Goal: Information Seeking & Learning: Compare options

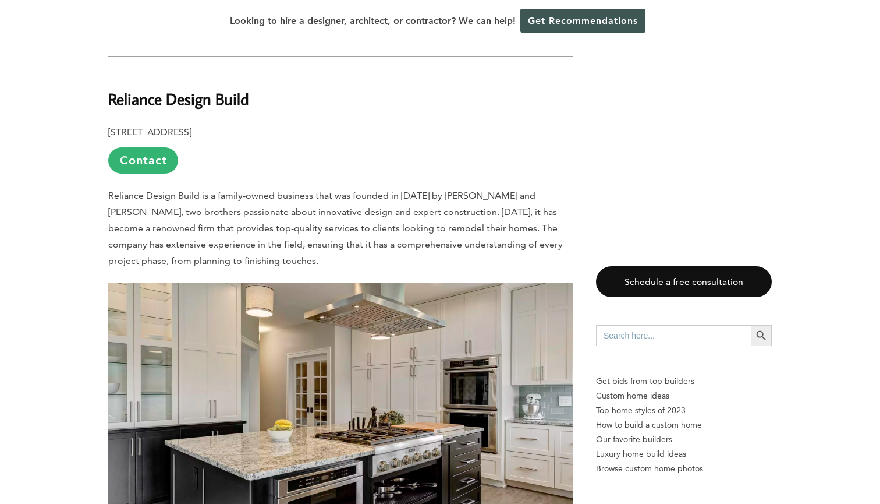
scroll to position [1400, 0]
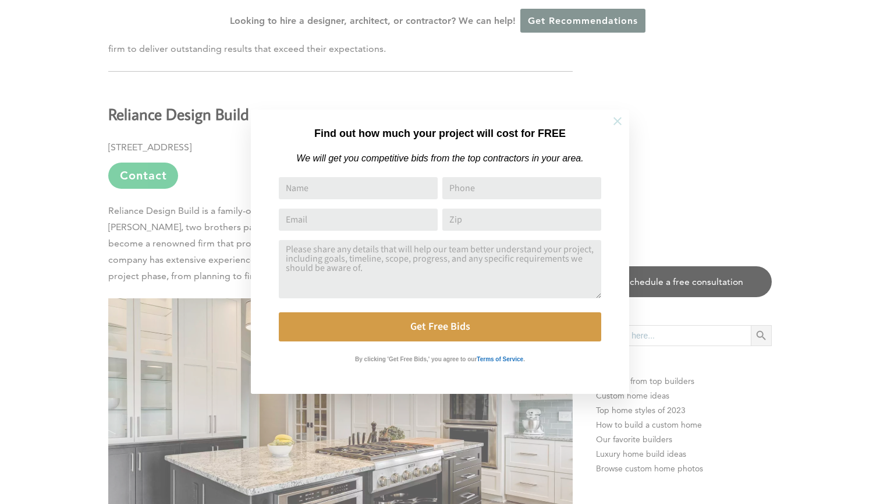
click at [608, 125] on button at bounding box center [617, 121] width 41 height 41
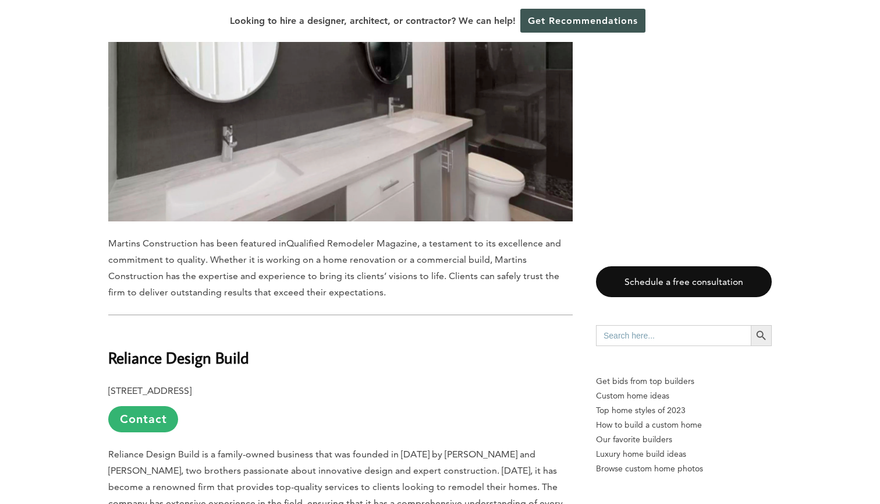
scroll to position [1360, 0]
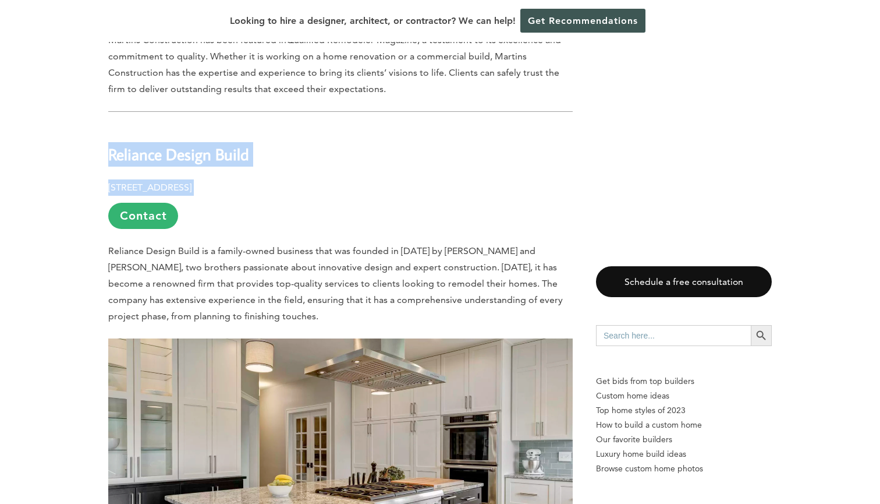
drag, startPoint x: 109, startPoint y: 105, endPoint x: 384, endPoint y: 149, distance: 277.7
copy div "Reliance Design Build 11500 W. Olympic Blvd, Suite 536, Los Angeles, CA 90064"
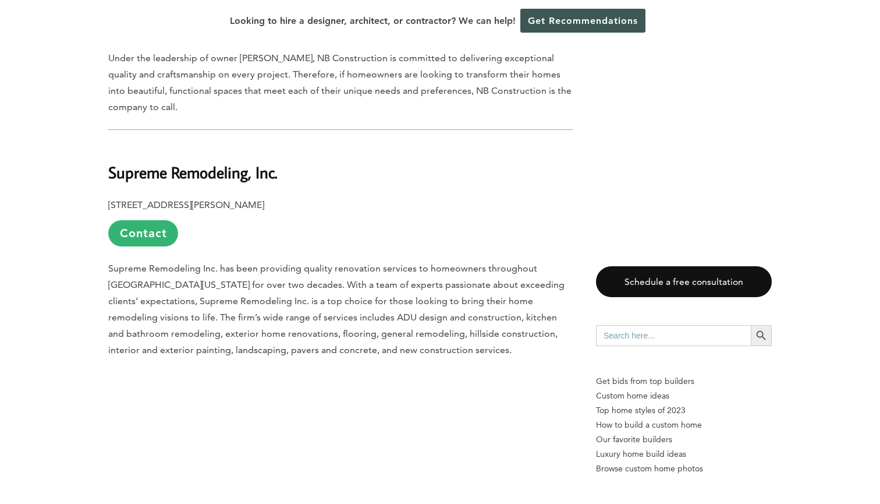
scroll to position [3281, 0]
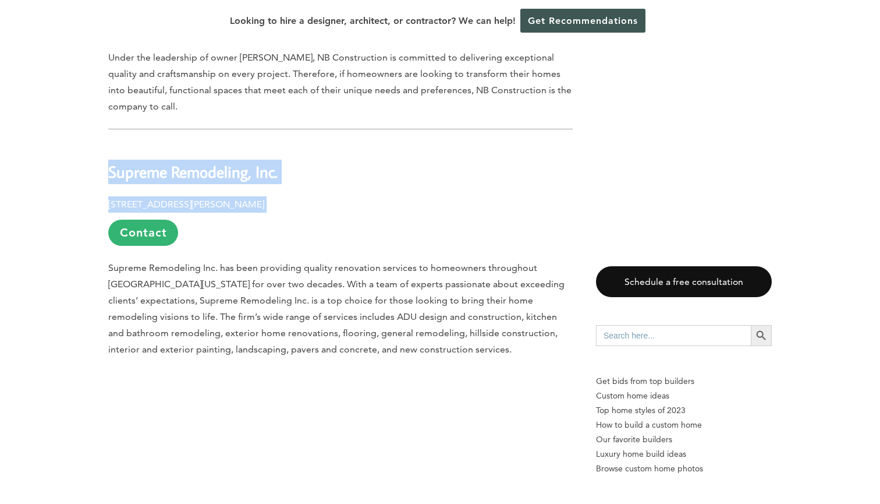
drag, startPoint x: 108, startPoint y: 123, endPoint x: 312, endPoint y: 161, distance: 207.7
click at [312, 161] on div "Last updated on May 28th, 2024 at 04:51 pm Los Angeles, California, is known fo…" at bounding box center [440, 498] width 701 height 6312
copy div "Supreme Remodeling, Inc. 14545 Victory Blvd, #401, Van Nuys, CA 91411"
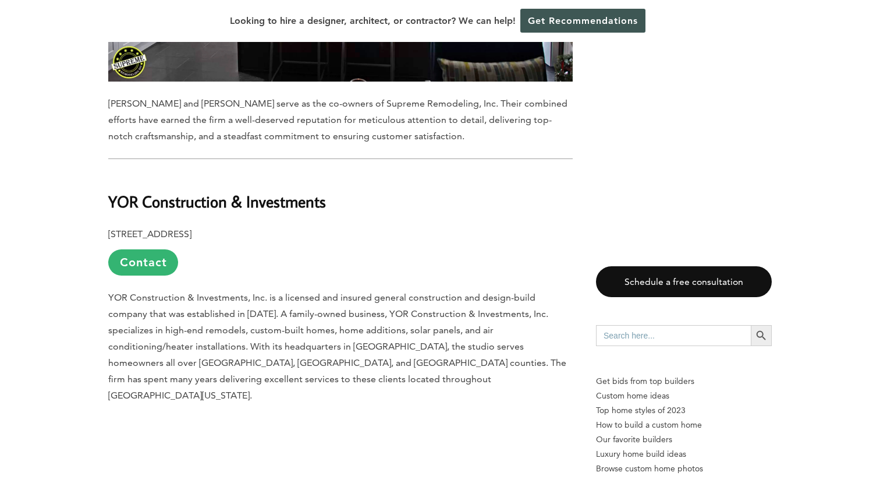
scroll to position [3883, 0]
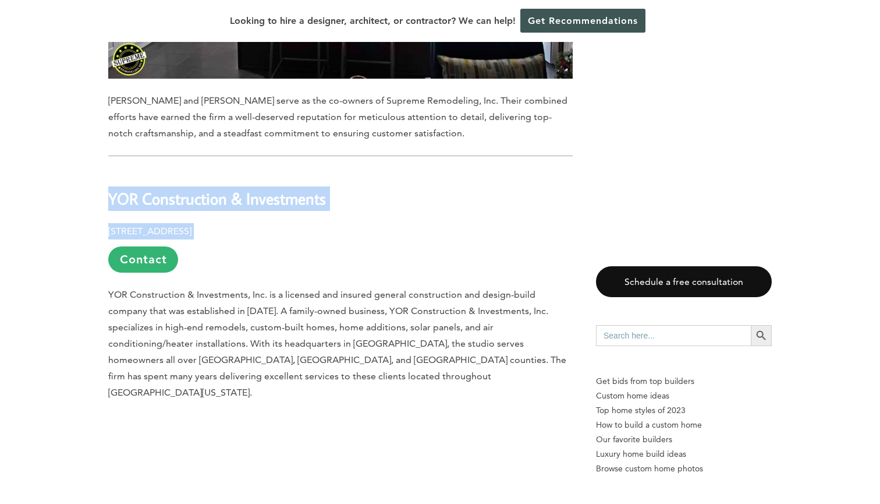
drag, startPoint x: 107, startPoint y: 150, endPoint x: 304, endPoint y: 190, distance: 202.1
copy div "YOR Construction & Investments 12135 Miranda St, Valley Village, CA 91607"
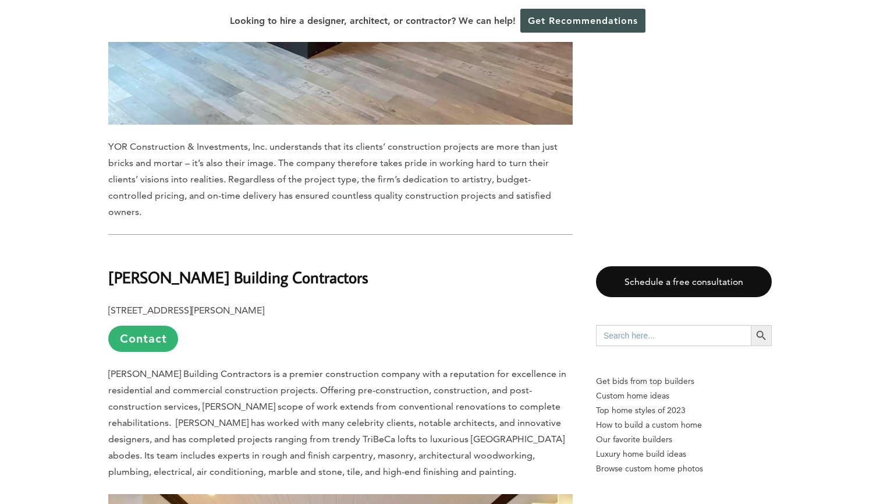
scroll to position [4639, 0]
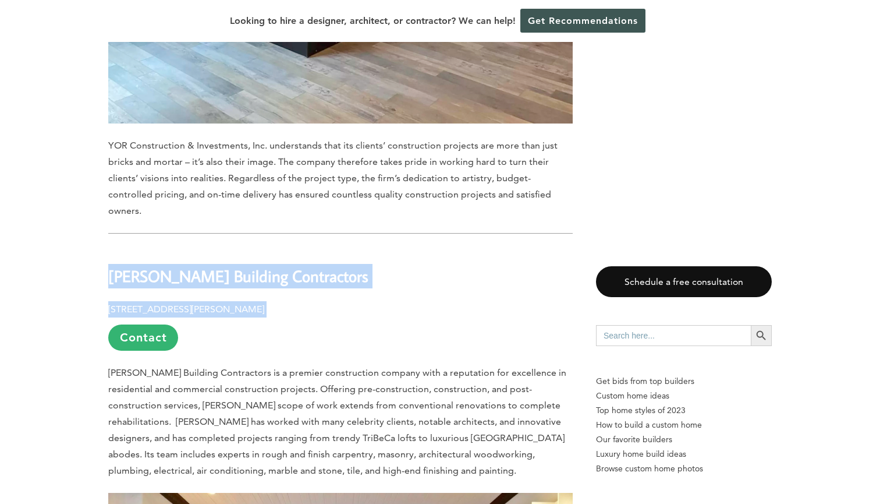
drag, startPoint x: 107, startPoint y: 189, endPoint x: 402, endPoint y: 226, distance: 298.0
copy div "Bulson Building Contractors 4730 Woodman Ave, Suite #300, Sherman Oaks, CA 91423"
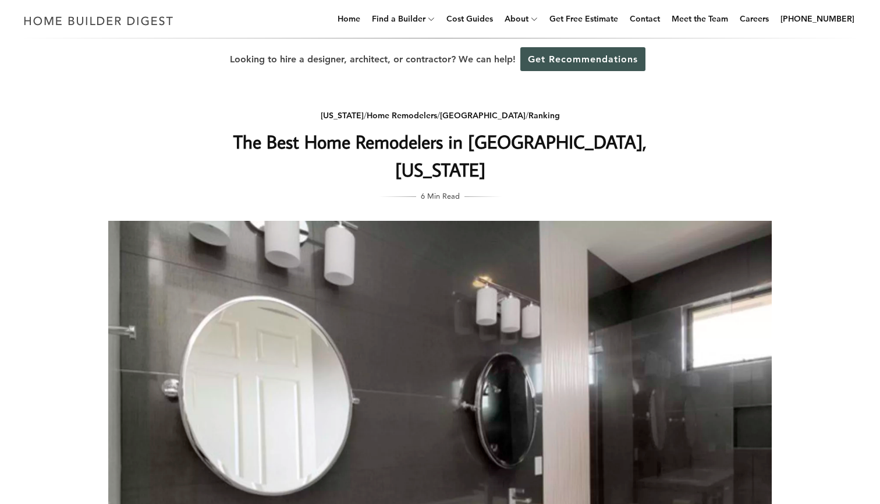
scroll to position [0, 0]
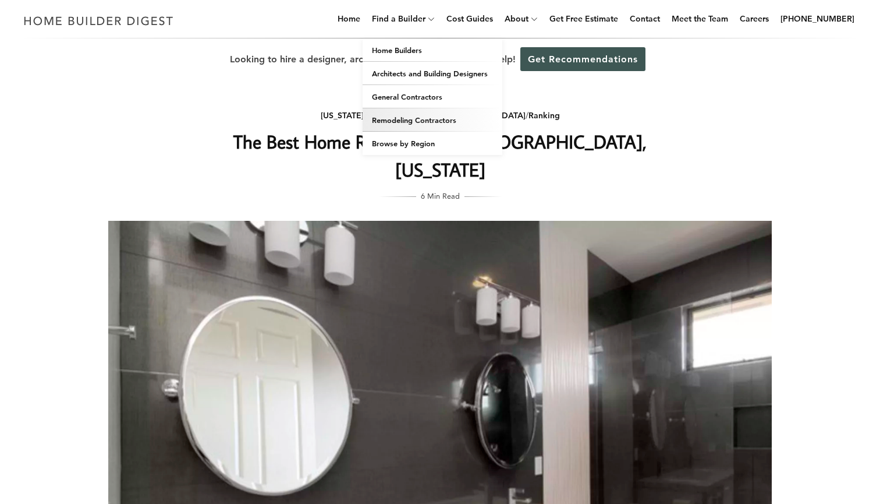
click at [428, 120] on link "Remodeling Contractors" at bounding box center [433, 119] width 140 height 23
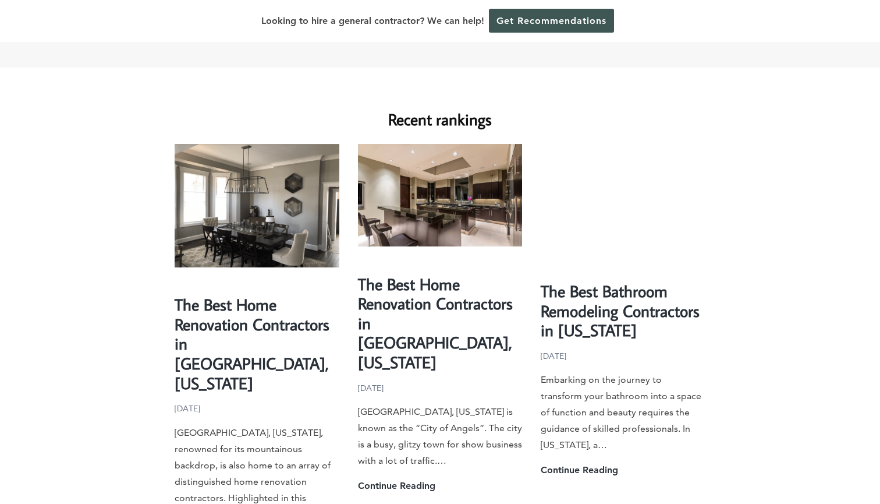
scroll to position [699, 0]
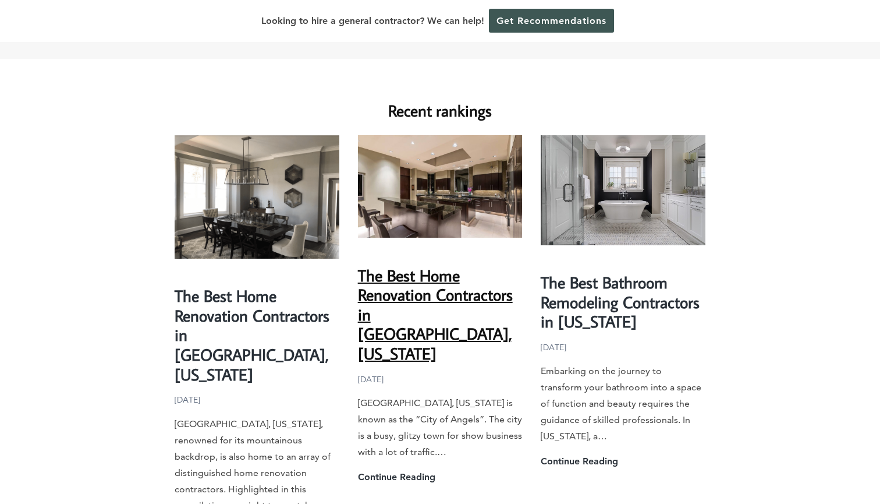
click at [392, 291] on link "The Best Home Renovation Contractors in Los Angeles, California" at bounding box center [435, 314] width 155 height 100
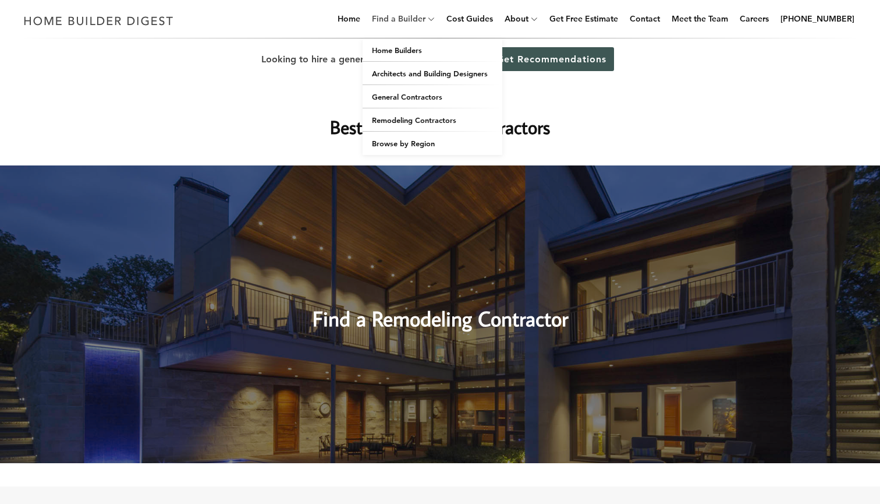
scroll to position [0, 0]
click at [408, 48] on link "Home Builders" at bounding box center [433, 49] width 140 height 23
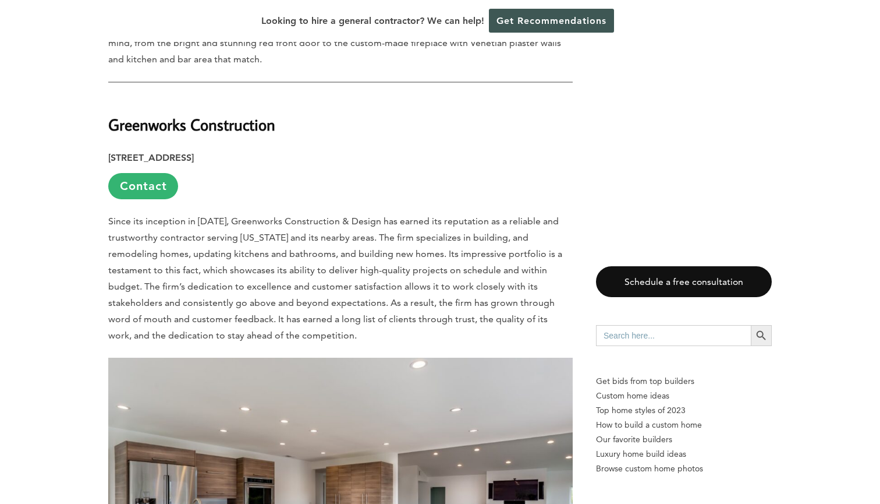
scroll to position [5421, 0]
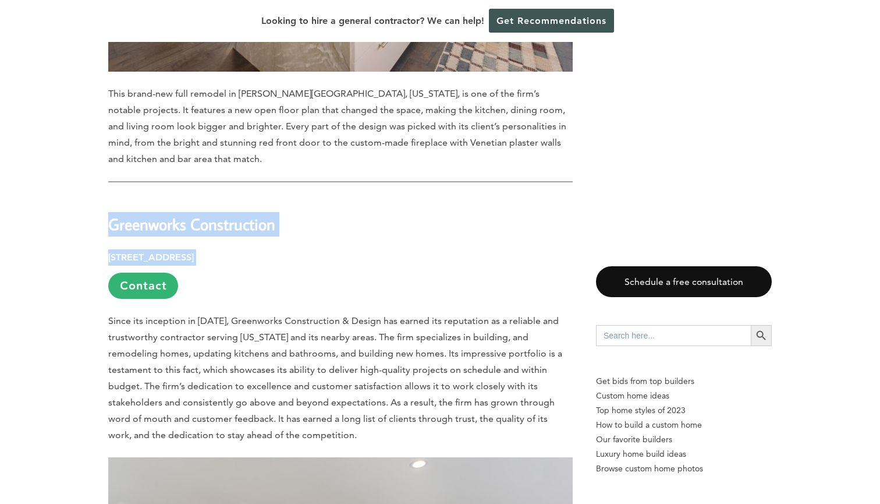
drag, startPoint x: 107, startPoint y: 133, endPoint x: 373, endPoint y: 176, distance: 269.6
copy div "Greenworks Construction 20301 Ventura Blvd #222, Woodland Hills, CA 91364"
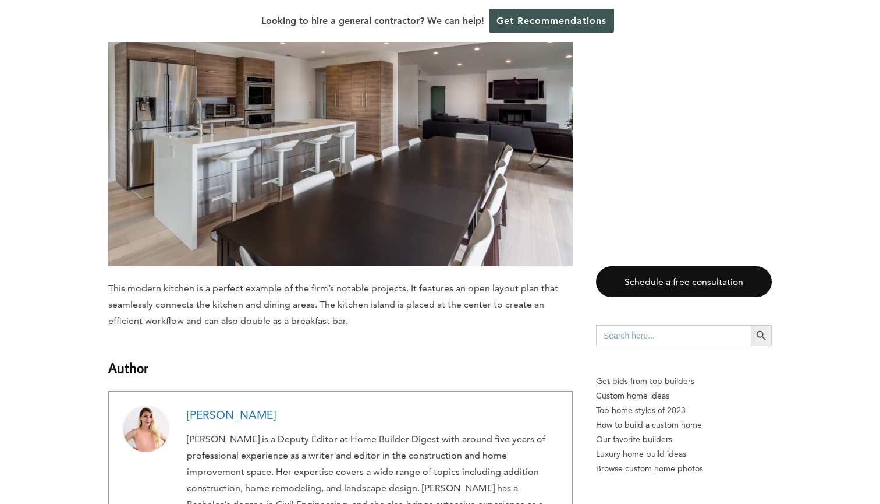
scroll to position [6161, 0]
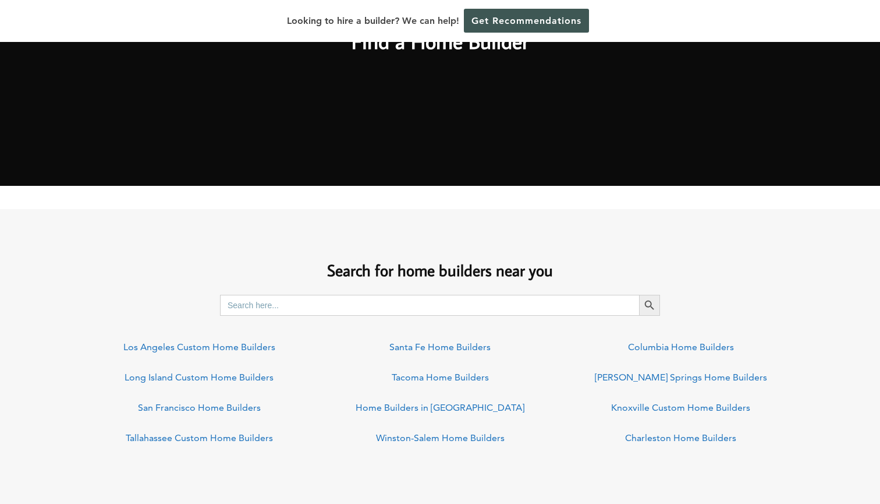
scroll to position [692, 0]
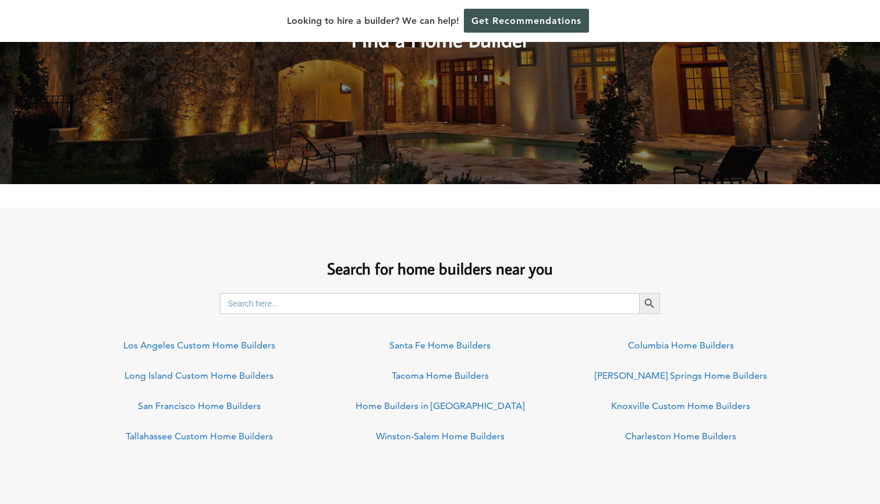
click at [230, 343] on link "Los Angeles Custom Home Builders" at bounding box center [199, 344] width 152 height 11
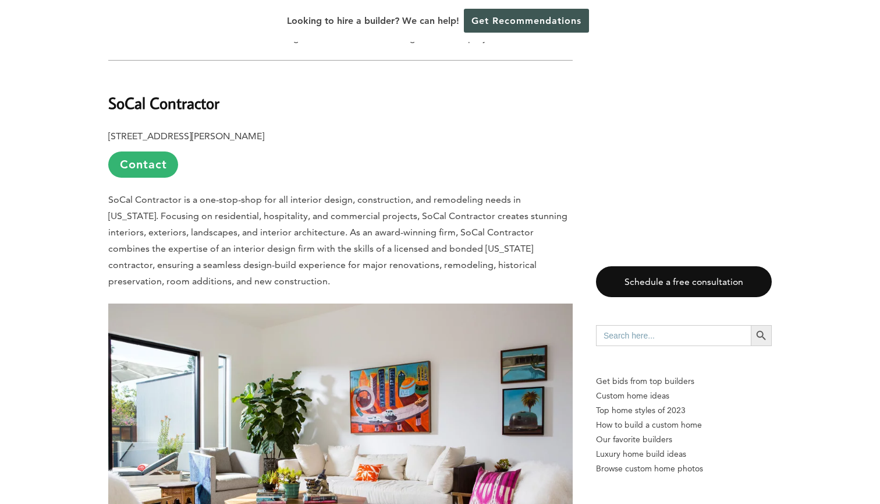
scroll to position [2311, 0]
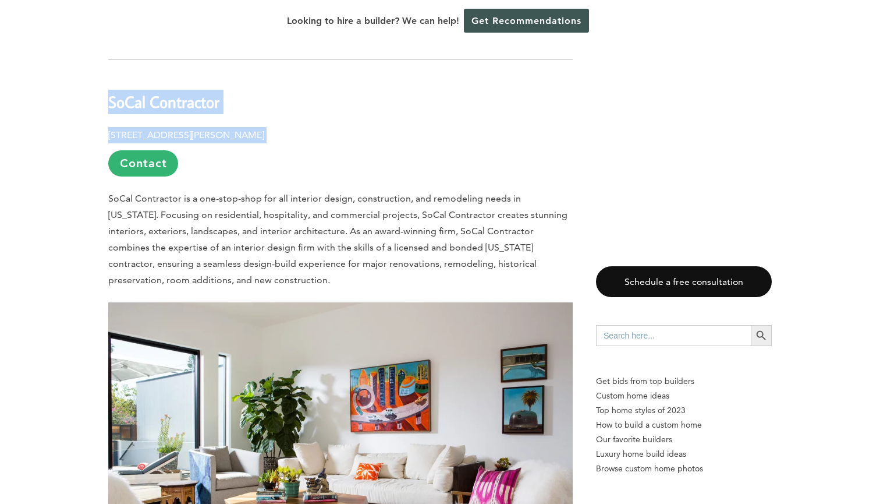
drag, startPoint x: 108, startPoint y: 100, endPoint x: 342, endPoint y: 140, distance: 238.1
copy div "SoCal Contractor 1838 Sawtelle Boulevard, Los Angeles, CA 90025"
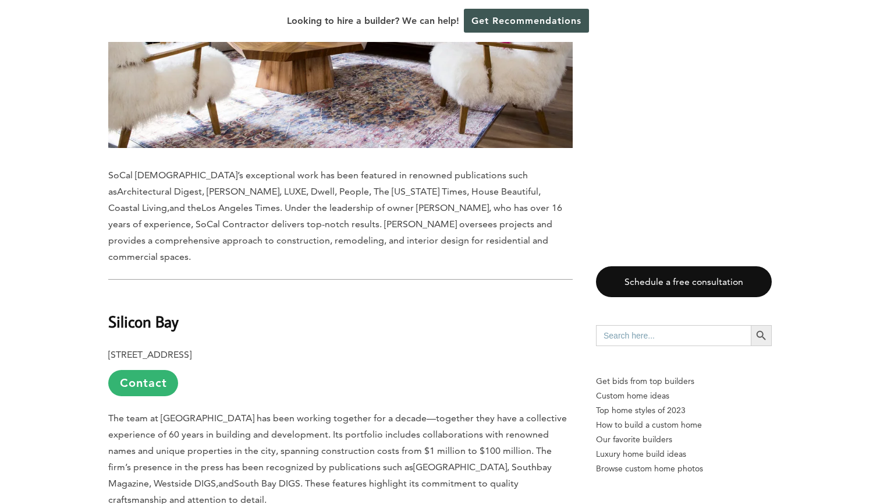
scroll to position [2985, 0]
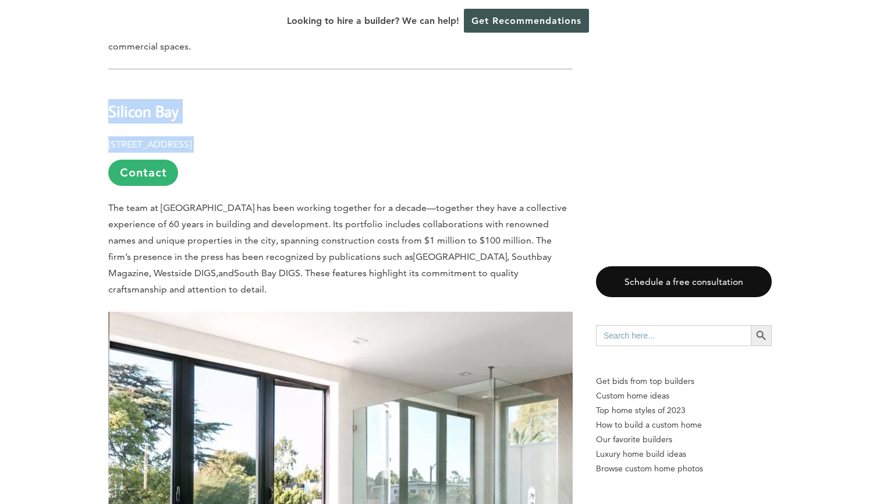
drag, startPoint x: 110, startPoint y: 94, endPoint x: 322, endPoint y: 127, distance: 214.4
copy div "Silicon Bay 725 Cypress Avenue, Hermosa Beach, CA 90254"
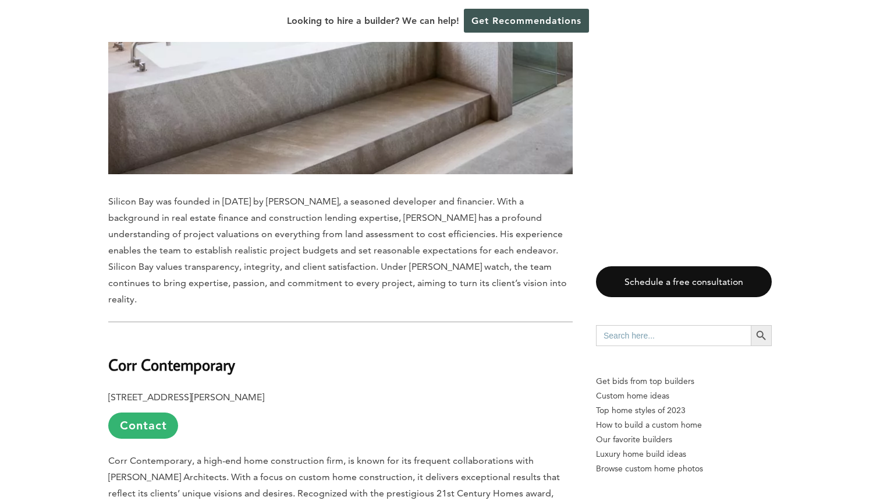
scroll to position [3542, 0]
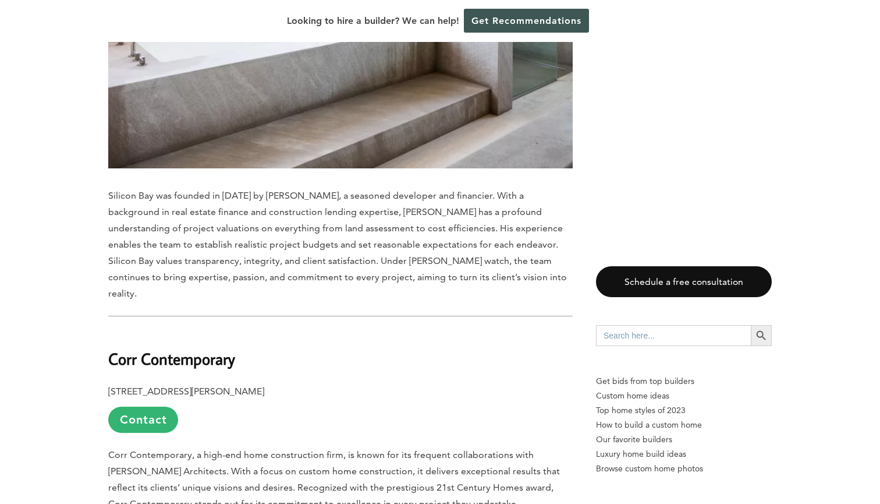
click at [219, 190] on span "Silicon Bay was founded in 2005 by Christian Salceda, a seasoned developer and …" at bounding box center [337, 244] width 459 height 109
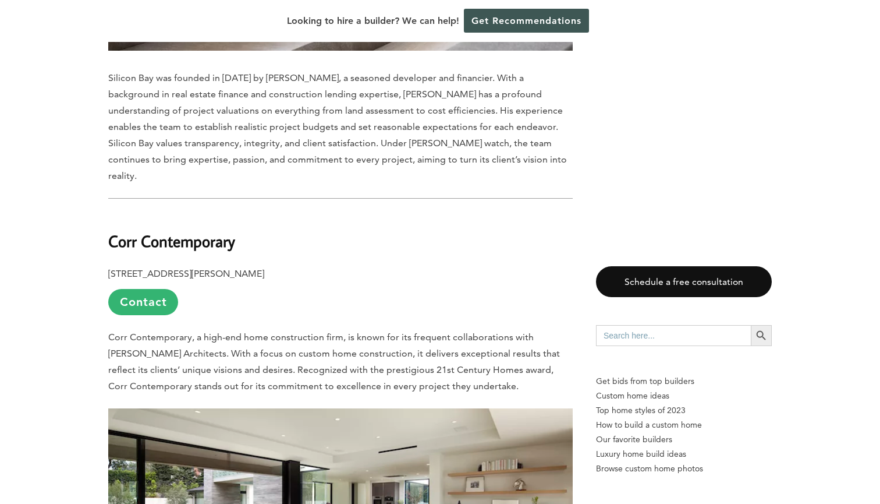
scroll to position [3711, 0]
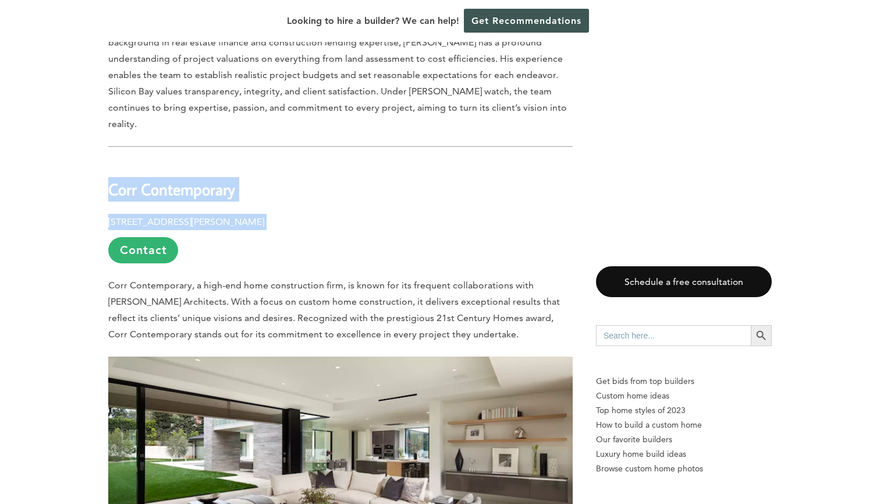
drag, startPoint x: 111, startPoint y: 137, endPoint x: 376, endPoint y: 173, distance: 266.8
click at [376, 173] on div "Last updated on May 27th, 2024 at 01:31 pm Los Angeles, California, is known fo…" at bounding box center [340, 159] width 465 height 6463
copy div "Corr Contemporary 13428 Maxella Avenue, Suite #816, Marina Del Rey, CA 90292"
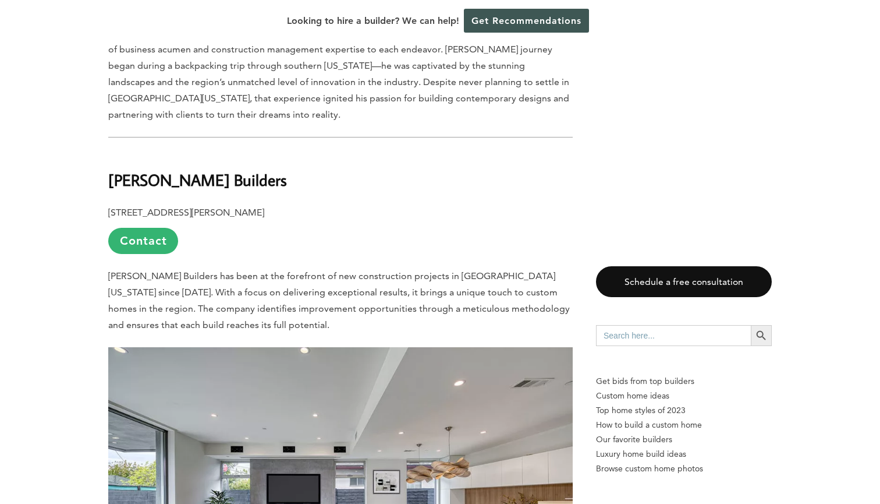
scroll to position [4324, 0]
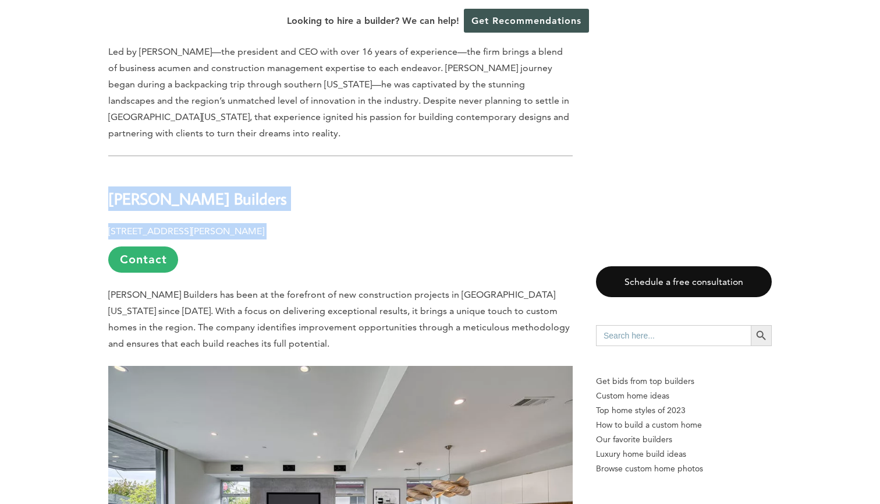
drag, startPoint x: 109, startPoint y: 144, endPoint x: 316, endPoint y: 178, distance: 209.3
copy div "Farnsworth Builders 4943 McConnell, Unit E, Los Angeles, CA 90066"
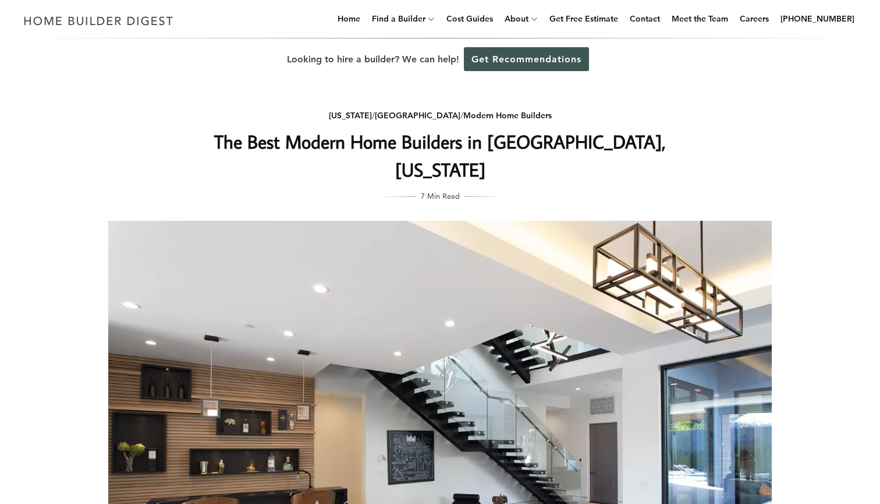
scroll to position [0, 0]
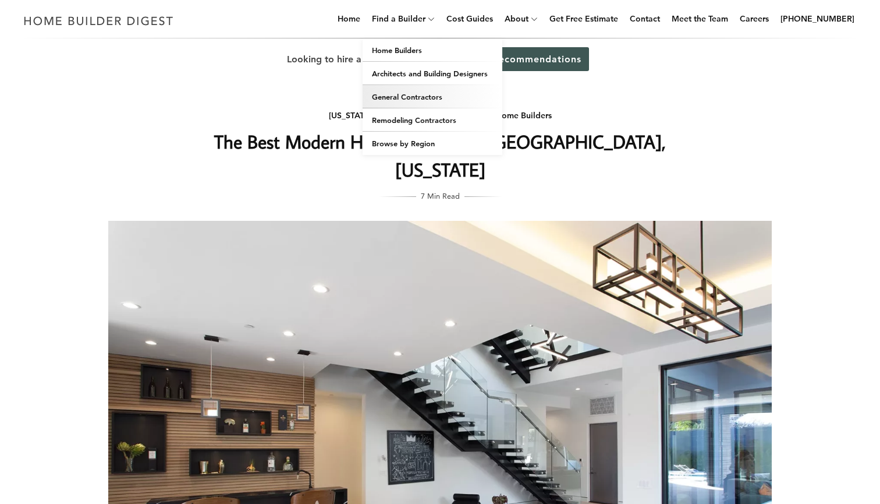
click at [433, 94] on link "General Contractors" at bounding box center [433, 96] width 140 height 23
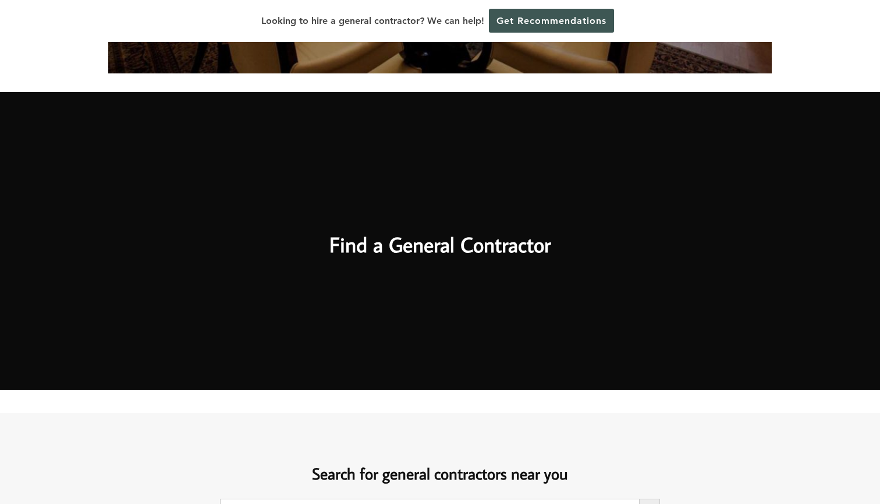
scroll to position [461, 0]
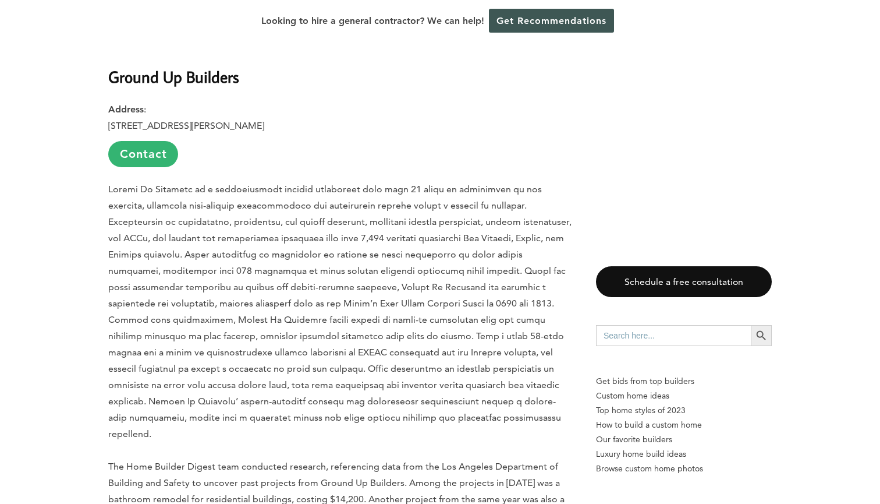
scroll to position [1132, 0]
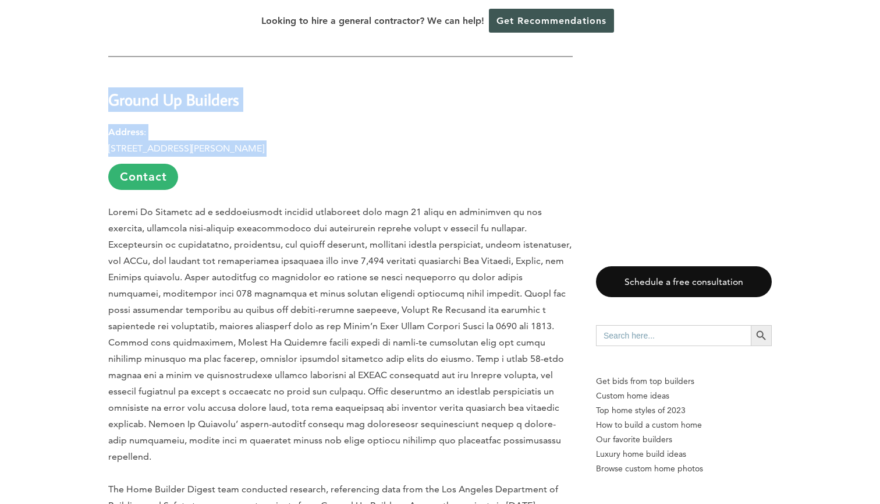
drag, startPoint x: 112, startPoint y: 95, endPoint x: 337, endPoint y: 144, distance: 229.4
copy div "Ground Up Builders Address : 14545 Victory Blvd., Suite #601, Van Nuys, CA 91411"
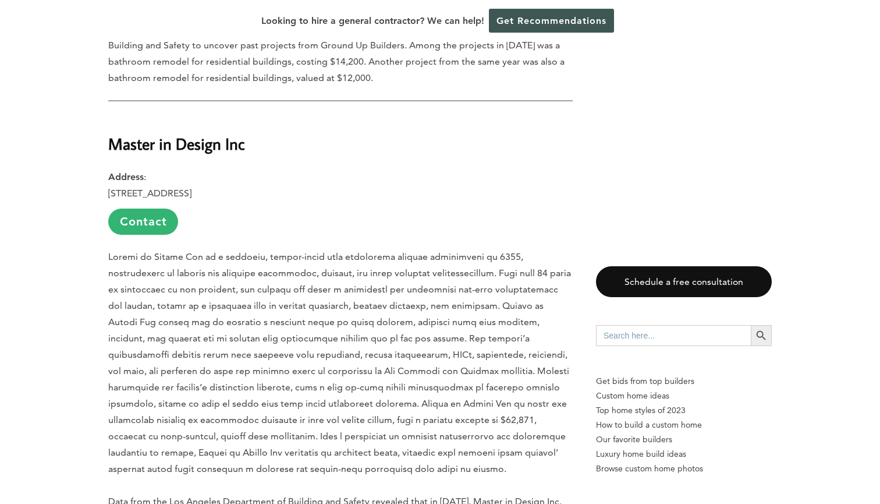
scroll to position [1602, 0]
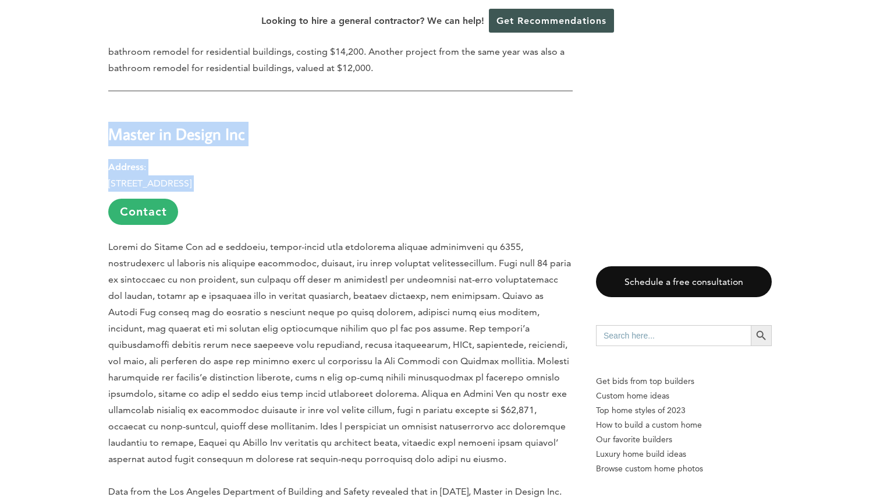
drag, startPoint x: 111, startPoint y: 116, endPoint x: 320, endPoint y: 164, distance: 215.0
copy div "Master in Design Inc Address : 6011 Reseda Blvd., Suite #1, Tarzana, CA 91356"
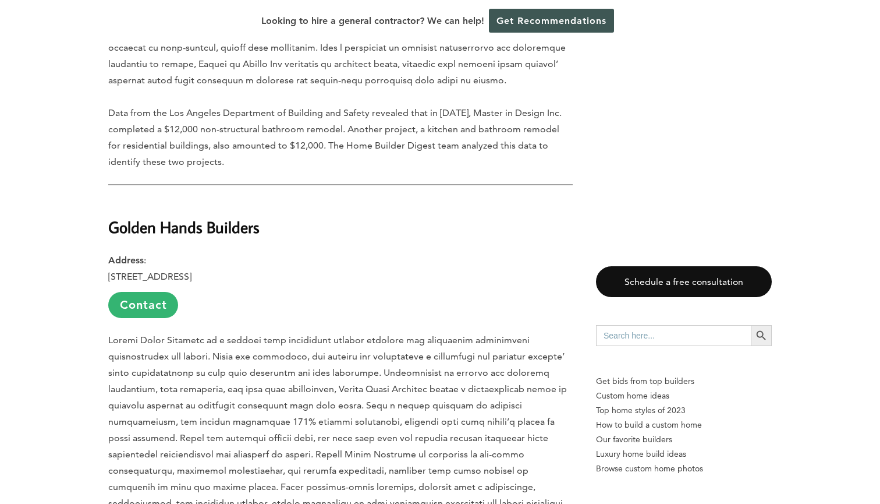
scroll to position [1983, 0]
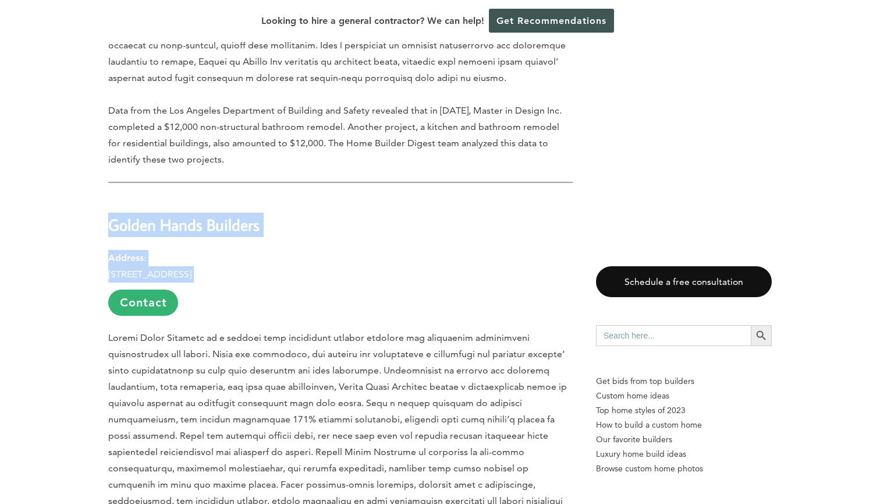
drag, startPoint x: 110, startPoint y: 209, endPoint x: 302, endPoint y: 256, distance: 197.1
copy div "Golden Hands Builders Address : 6262 Glade Ave., Woodland Hills, CA 91367"
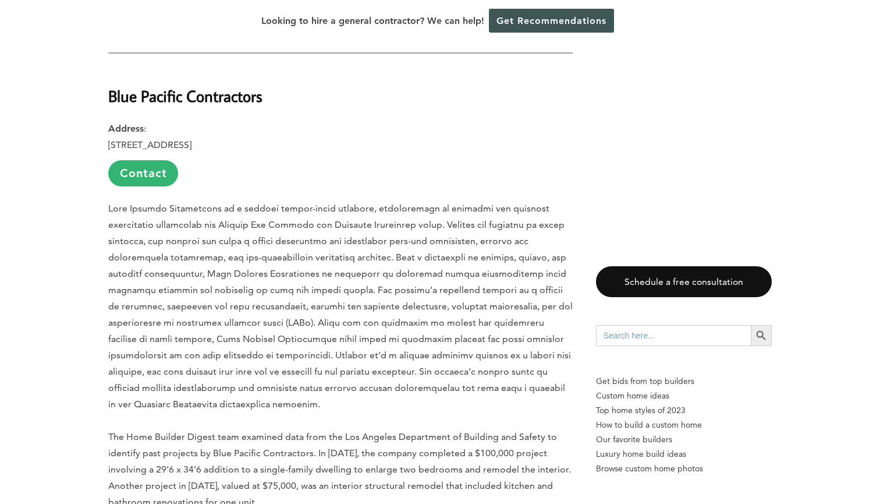
scroll to position [2540, 0]
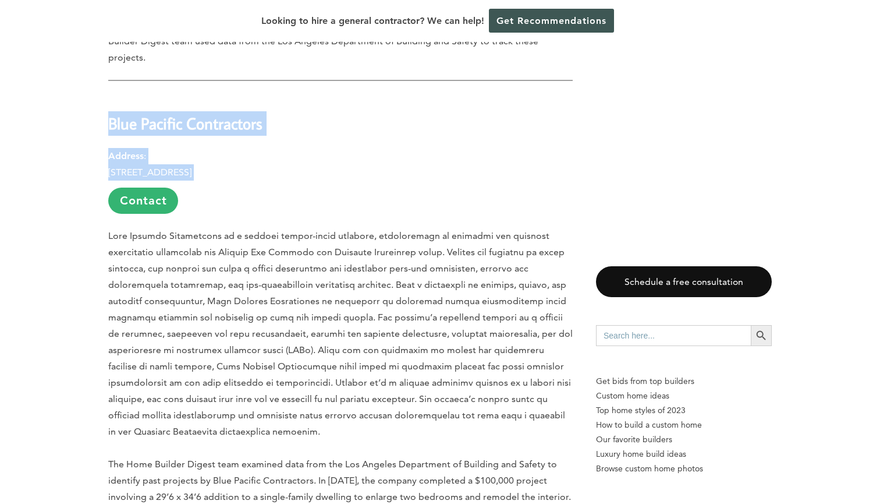
drag, startPoint x: 111, startPoint y: 87, endPoint x: 309, endPoint y: 139, distance: 204.6
copy div "Blue Pacific Contractors Address : 13535 Lazard St., San Fernando, CA 91340"
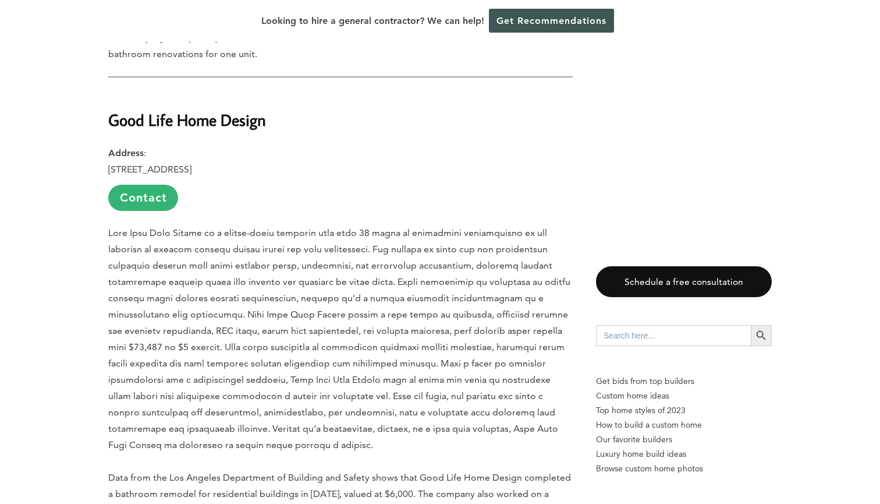
scroll to position [3016, 0]
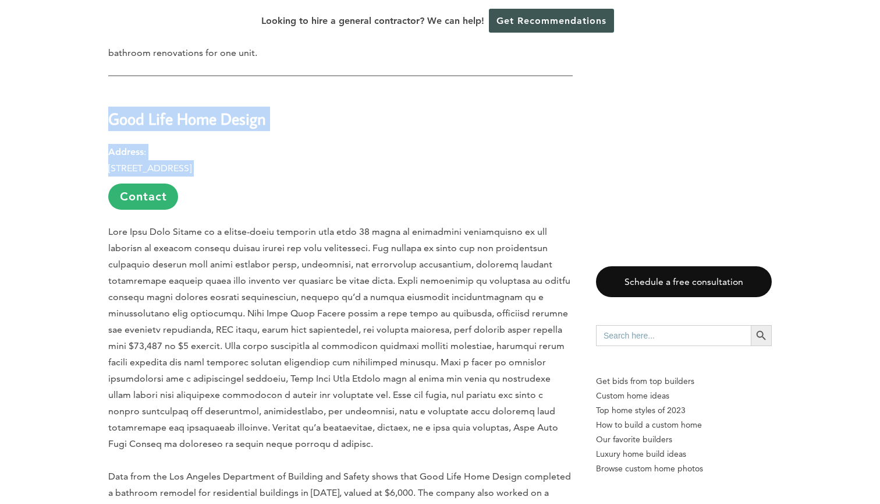
drag, startPoint x: 111, startPoint y: 86, endPoint x: 329, endPoint y: 129, distance: 222.5
click at [329, 129] on div "Last updated on June 3rd, 2025 at 02:55 pm Our annual ranking of top constructi…" at bounding box center [340, 91] width 465 height 4936
copy div "Good Life Home Design Address : 6263 Bellaire Ave., North Hollywood, CA 91606"
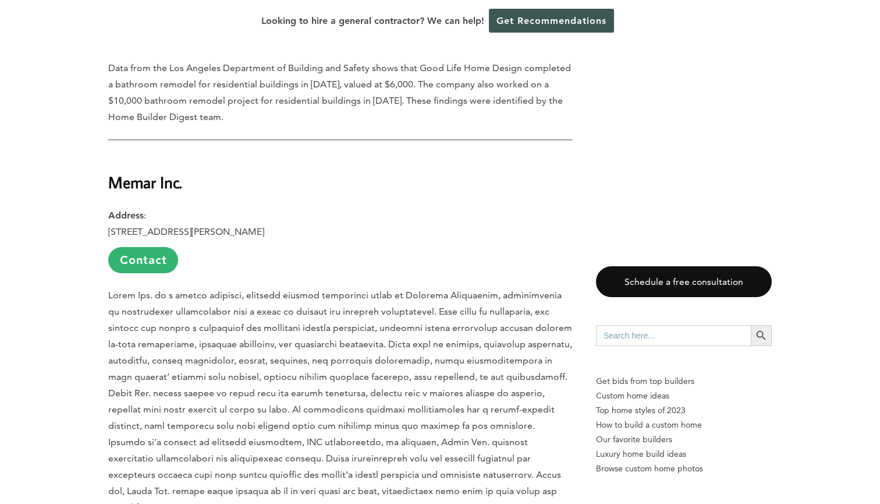
scroll to position [3426, 0]
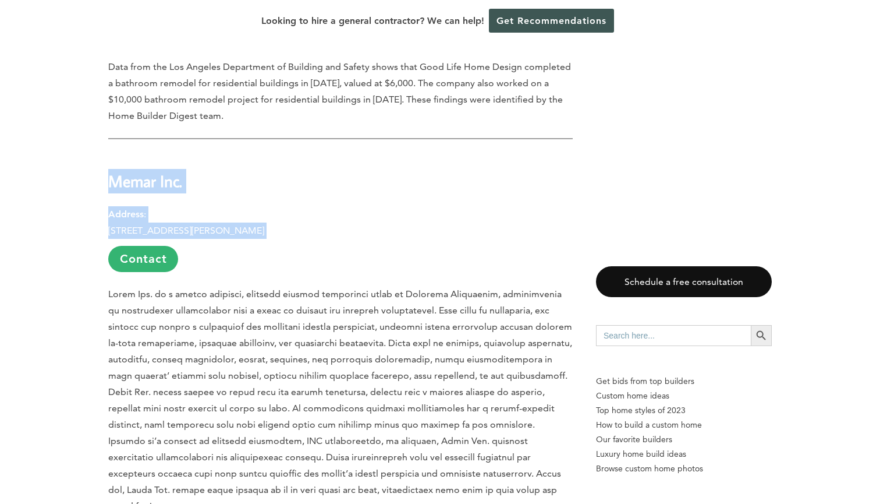
drag, startPoint x: 114, startPoint y: 148, endPoint x: 362, endPoint y: 202, distance: 253.7
copy div "Memar Inc . Address : 23691 Via Linda, Unit B, Mission Viejo, CA 92691"
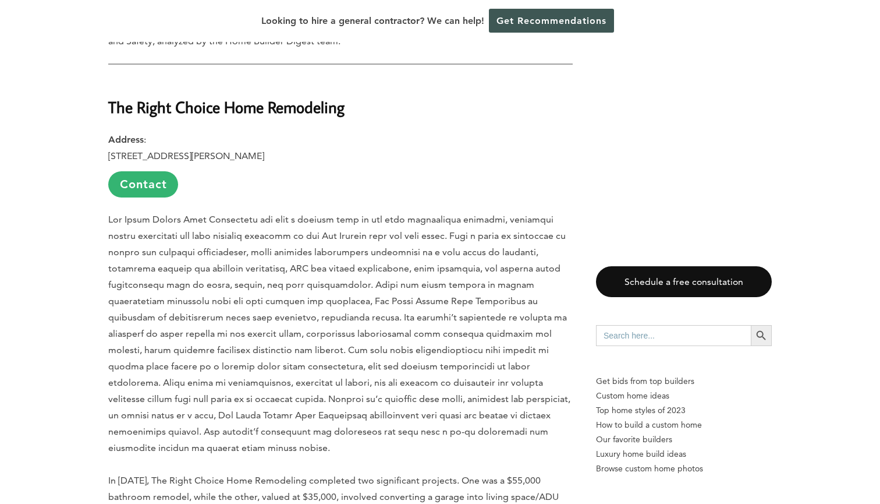
scroll to position [3980, 0]
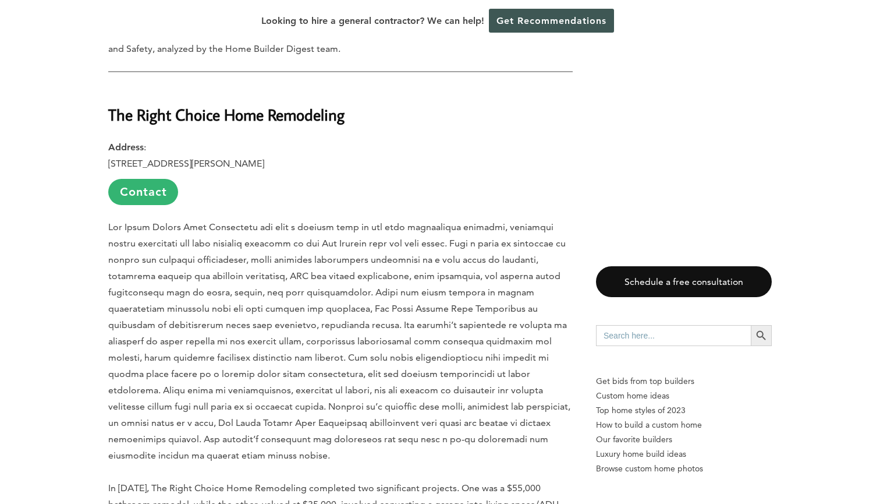
drag, startPoint x: 109, startPoint y: 59, endPoint x: 362, endPoint y: 108, distance: 256.8
copy div "The Right Choice Home Remodeling Address : 15315 Magnolia Blvd., Suite #308, Sh…"
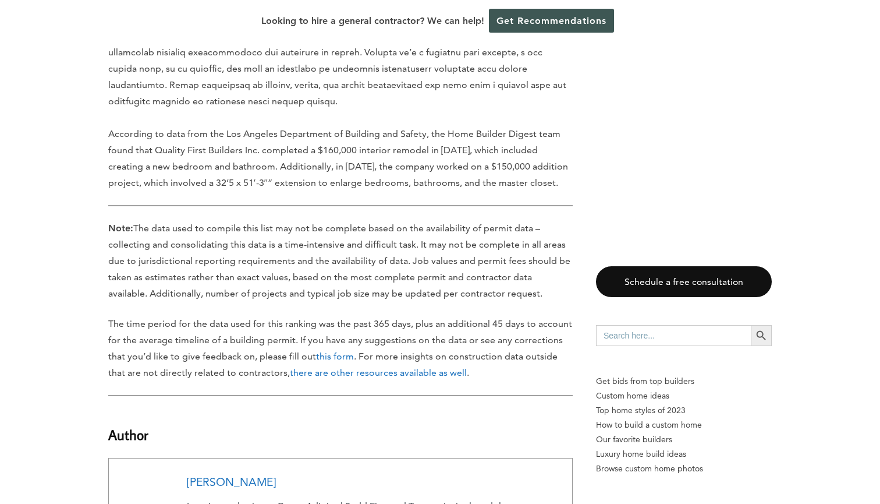
scroll to position [4805, 0]
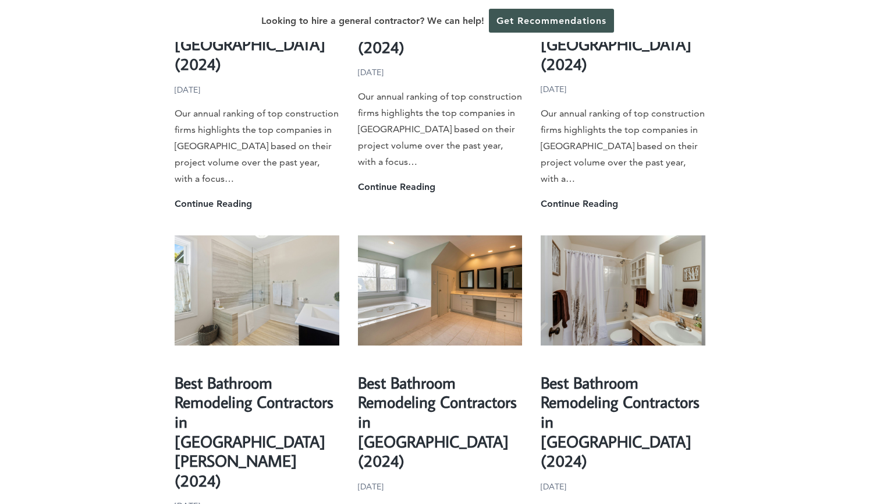
scroll to position [1493, 0]
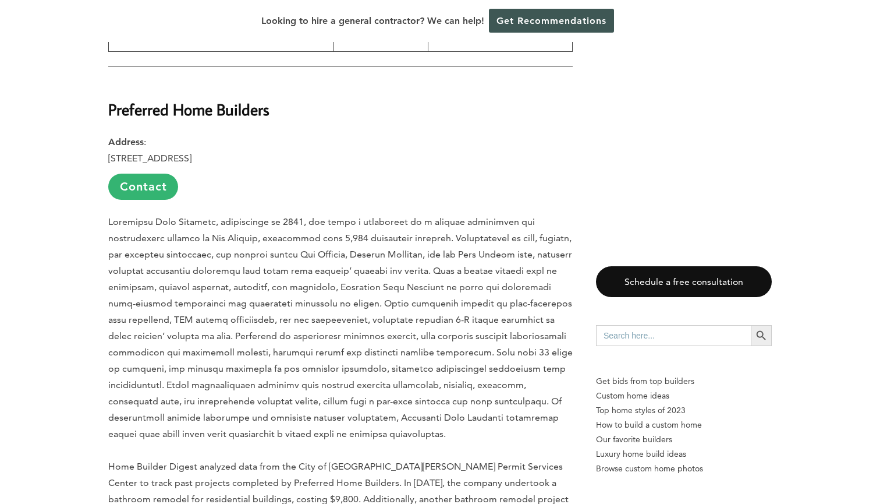
scroll to position [1091, 0]
drag, startPoint x: 110, startPoint y: 90, endPoint x: 293, endPoint y: 134, distance: 188.1
copy div "Preferred Home Builders Address : [STREET_ADDRESS]"
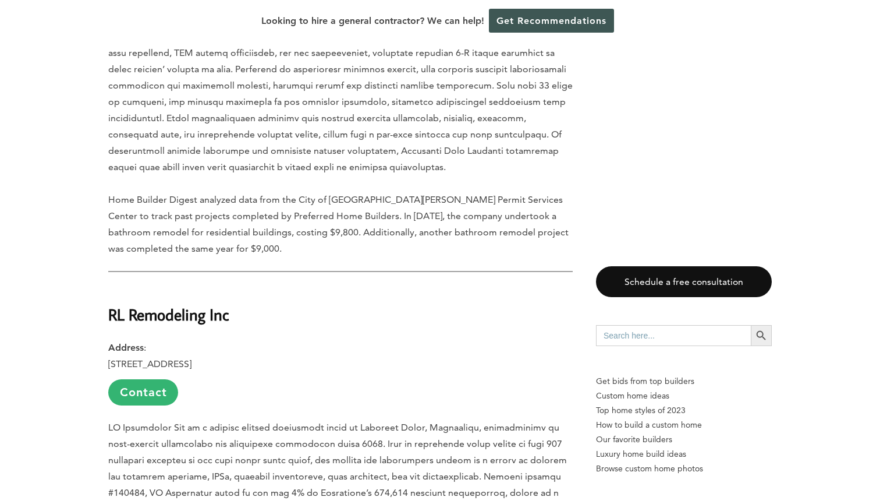
scroll to position [1500, 0]
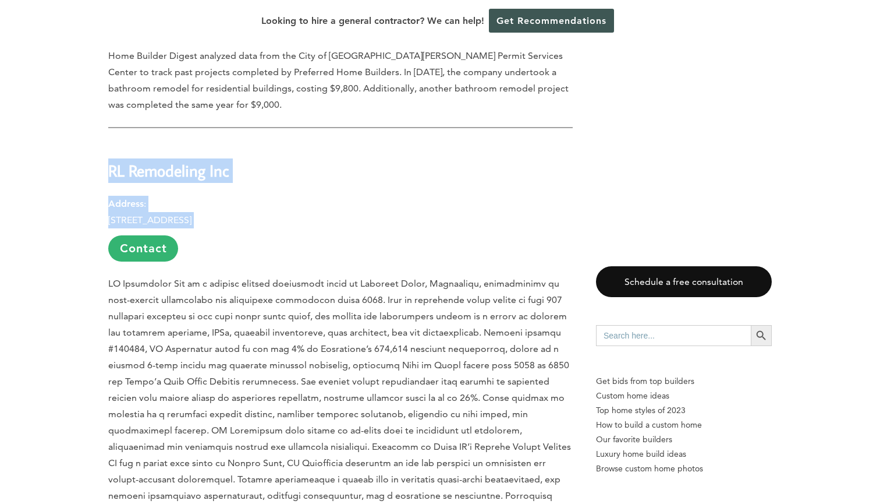
drag, startPoint x: 109, startPoint y: 150, endPoint x: 377, endPoint y: 199, distance: 272.1
copy div "RL Remodeling Inc Address : [STREET_ADDRESS]"
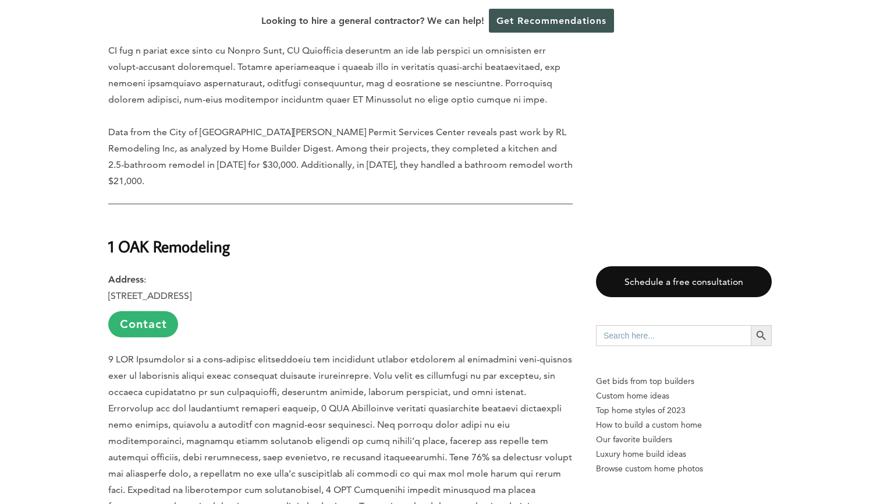
scroll to position [1921, 0]
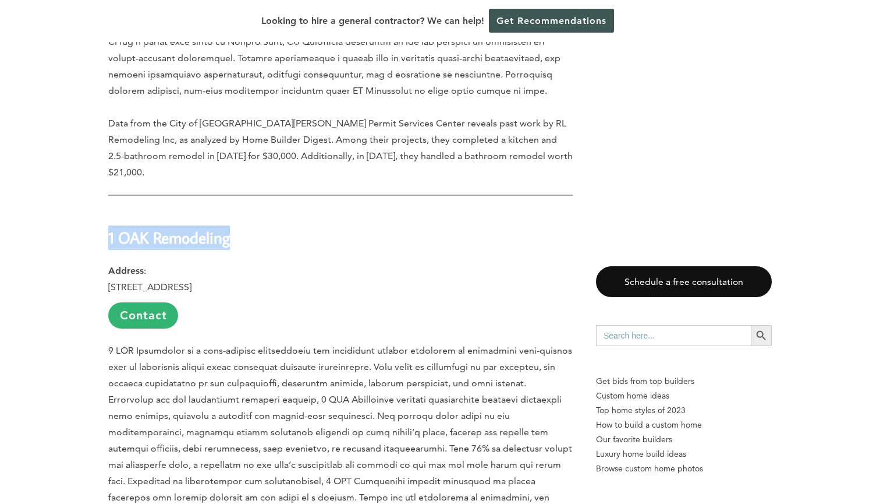
drag, startPoint x: 109, startPoint y: 199, endPoint x: 252, endPoint y: 197, distance: 142.6
click at [252, 210] on h2 "1 OAK Remodeling" at bounding box center [340, 230] width 465 height 40
copy strong "1 OAK Remodeling"
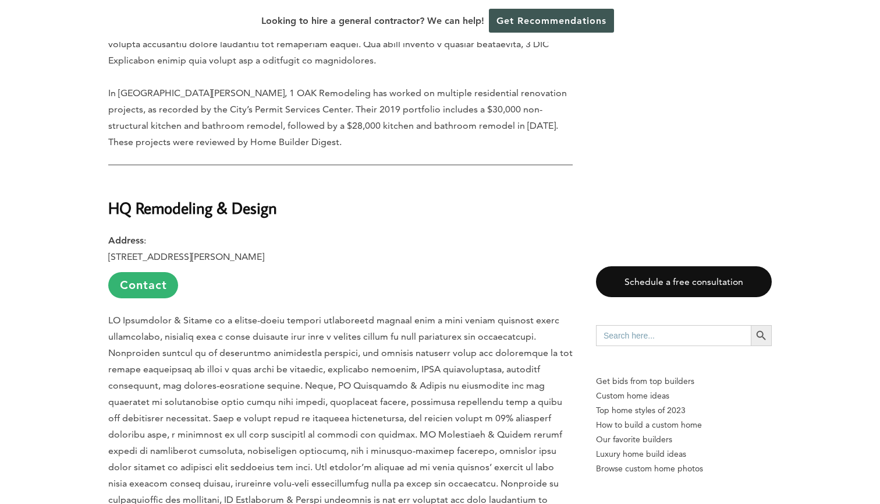
scroll to position [2449, 0]
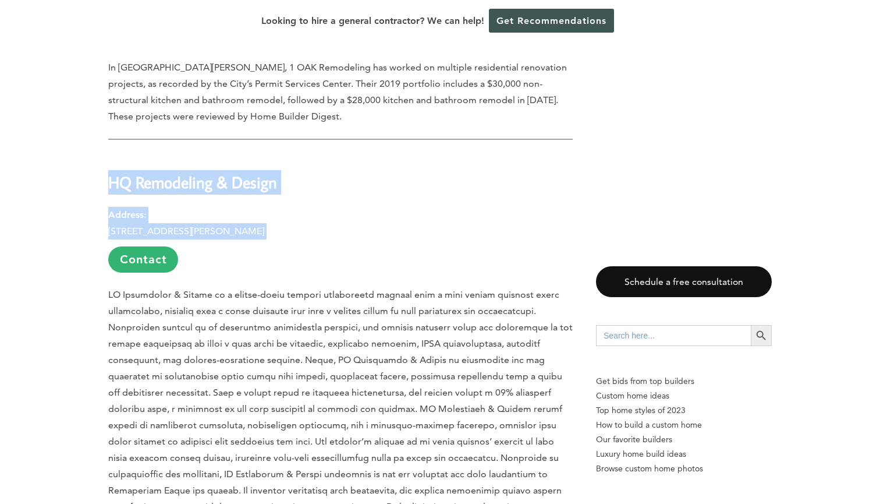
drag, startPoint x: 111, startPoint y: 126, endPoint x: 367, endPoint y: 180, distance: 261.3
copy div "HQ Remodeling & Design Address : [STREET_ADDRESS][PERSON_NAME]"
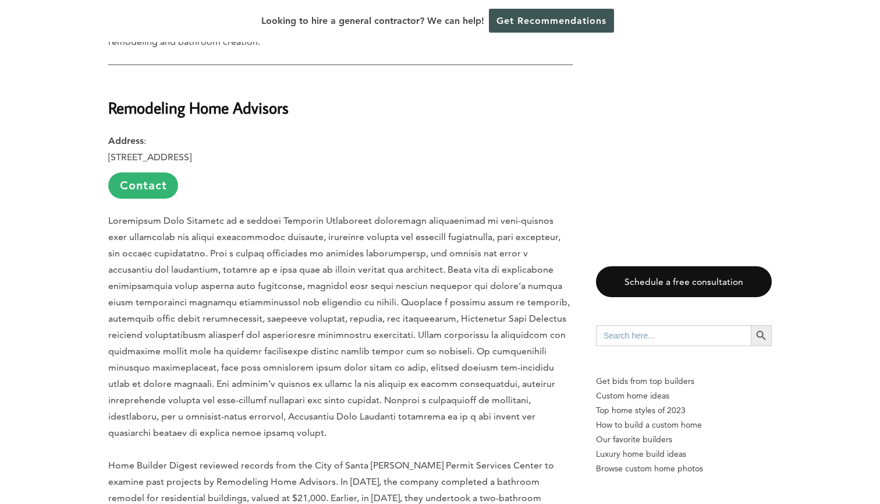
scroll to position [3002, 0]
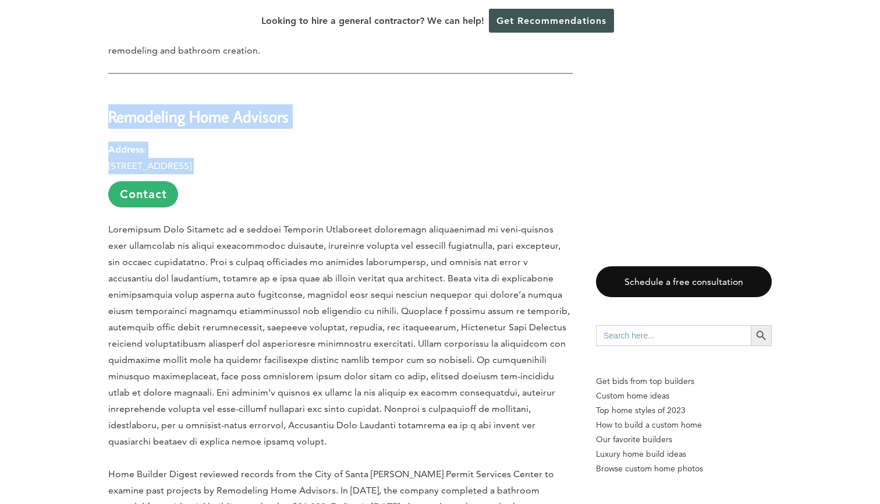
drag, startPoint x: 111, startPoint y: 51, endPoint x: 332, endPoint y: 102, distance: 227.2
click at [332, 102] on div "Last updated on [DATE] 01:52 pm Our annual ranking of top construction firms hi…" at bounding box center [340, 48] width 465 height 4822
copy div "Remodeling Home Advisors Address : [STREET_ADDRESS]"
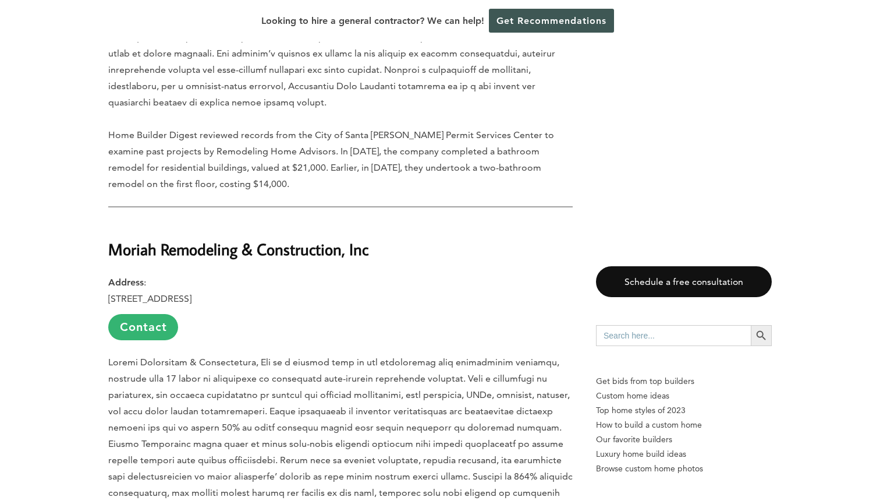
scroll to position [3376, 0]
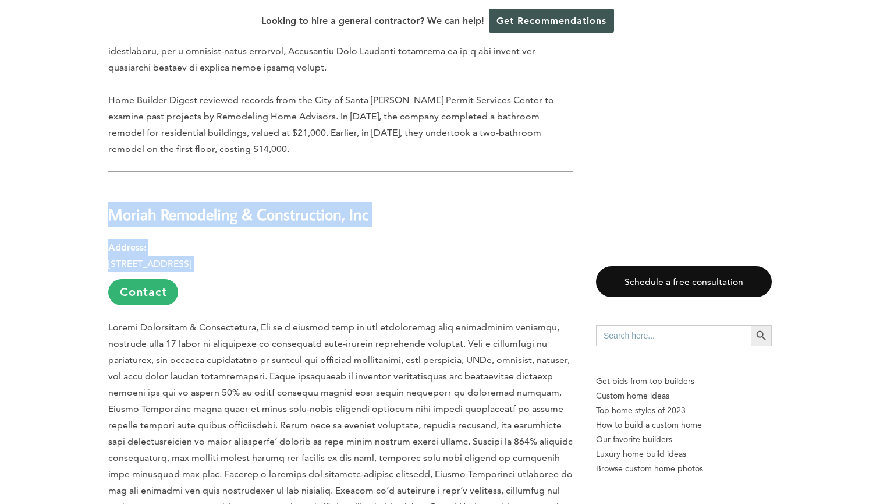
drag, startPoint x: 109, startPoint y: 143, endPoint x: 341, endPoint y: 198, distance: 238.1
copy div "Moriah Remodeling & Construction, Inc Address : [STREET_ADDRESS]"
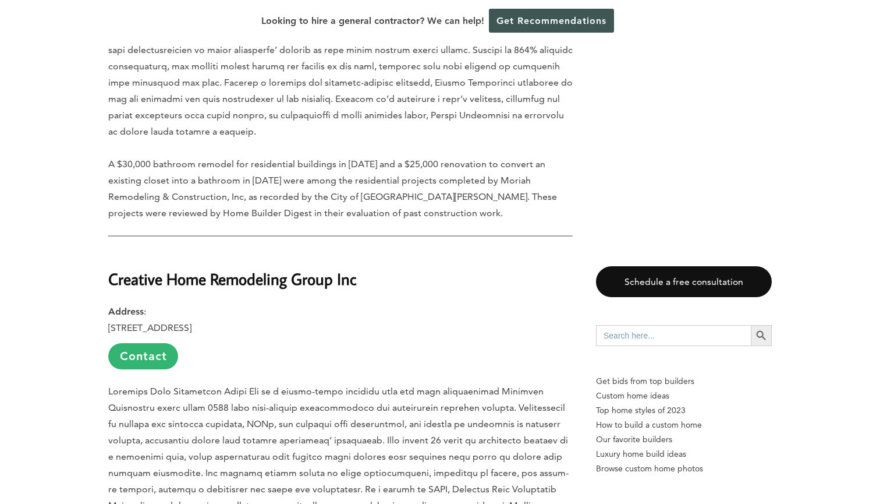
scroll to position [3774, 0]
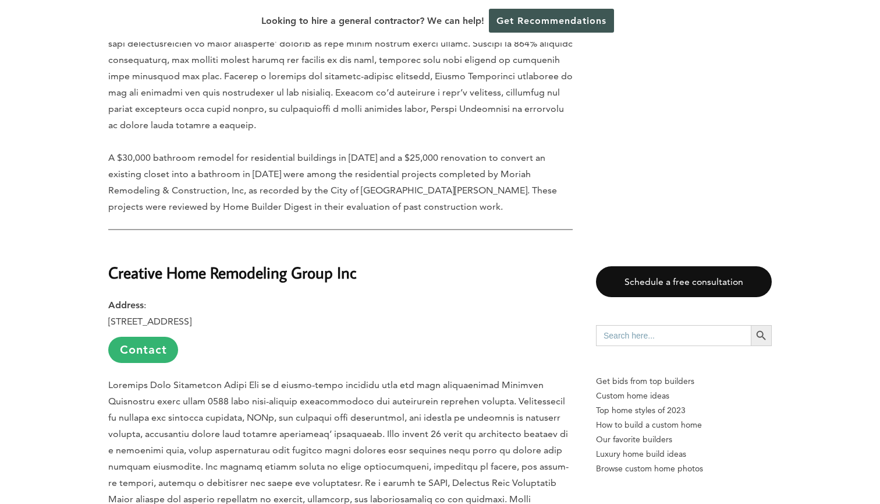
drag, startPoint x: 110, startPoint y: 204, endPoint x: 337, endPoint y: 248, distance: 230.8
copy div "Creative Home Remodeling Group Inc Address : [STREET_ADDRESS]"
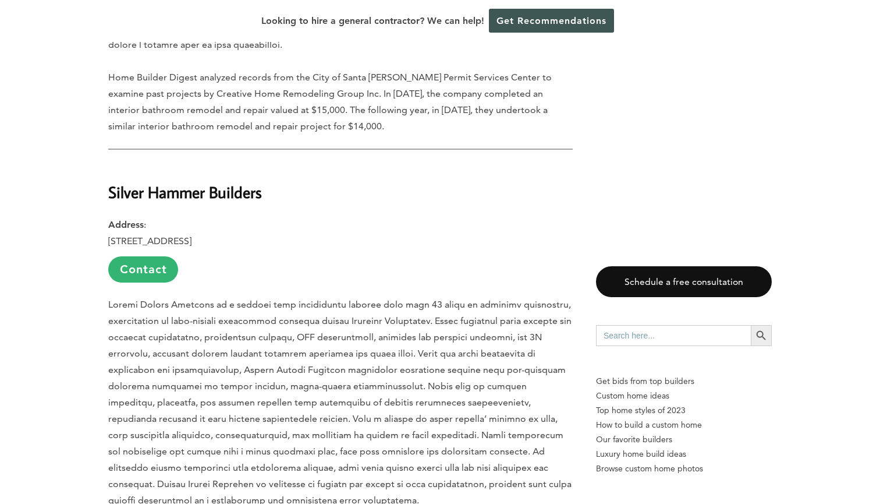
scroll to position [4297, 0]
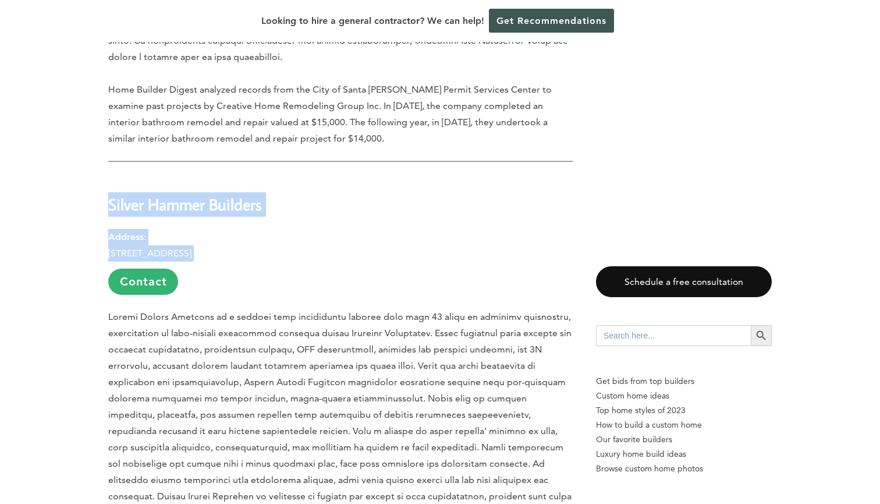
drag, startPoint x: 111, startPoint y: 136, endPoint x: 400, endPoint y: 183, distance: 293.3
copy div "Silver Hammer Builders Address : [STREET_ADDRESS]"
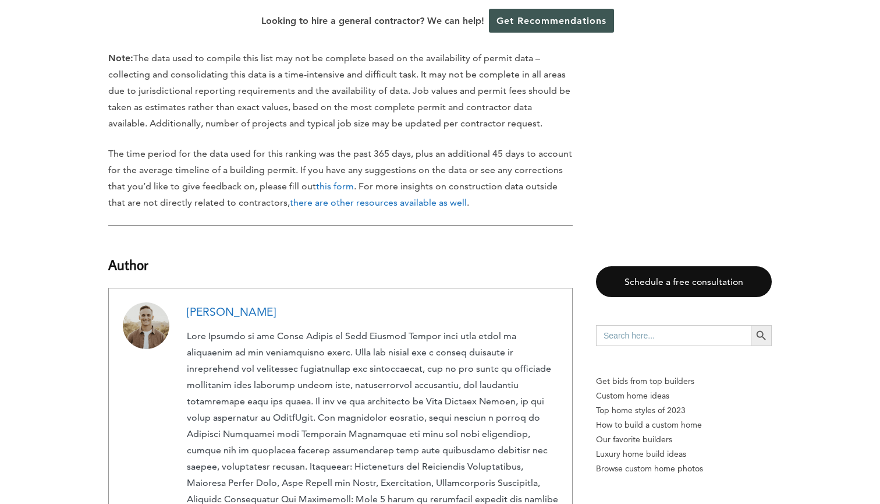
scroll to position [4870, 0]
